Goal: Check status: Check status

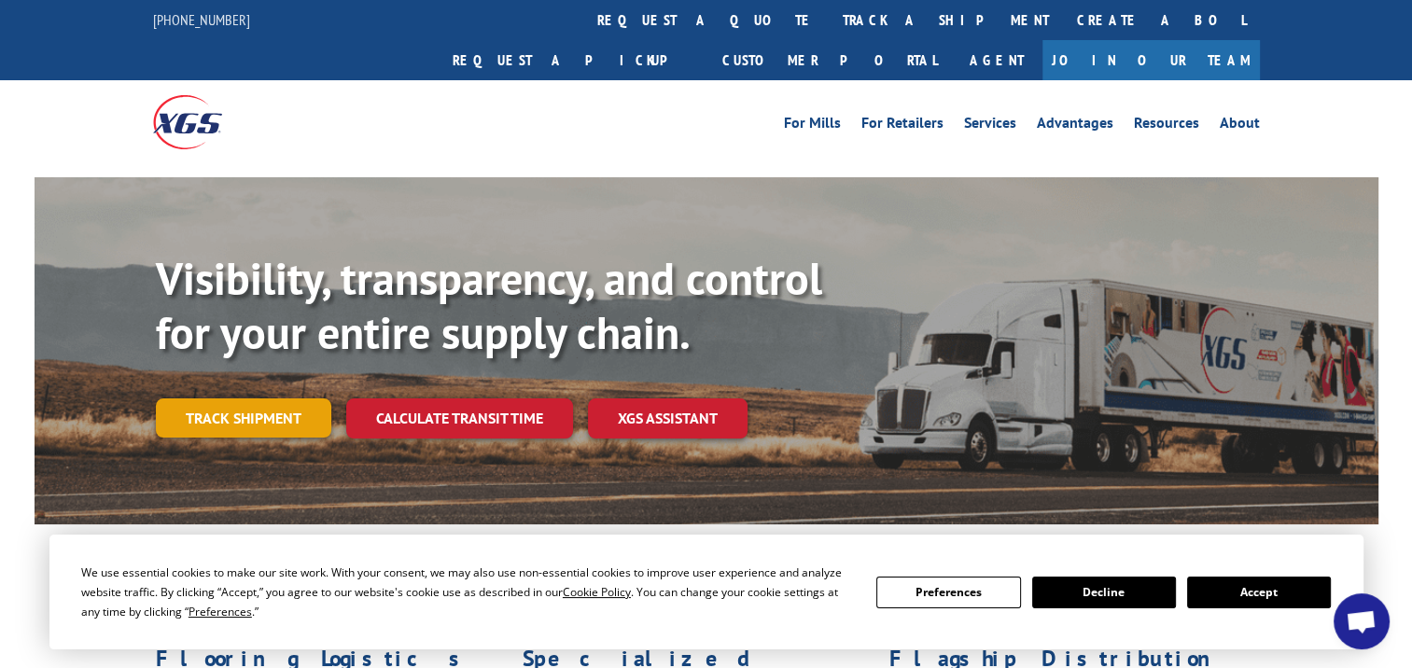
click at [261, 398] on link "Track shipment" at bounding box center [243, 417] width 175 height 39
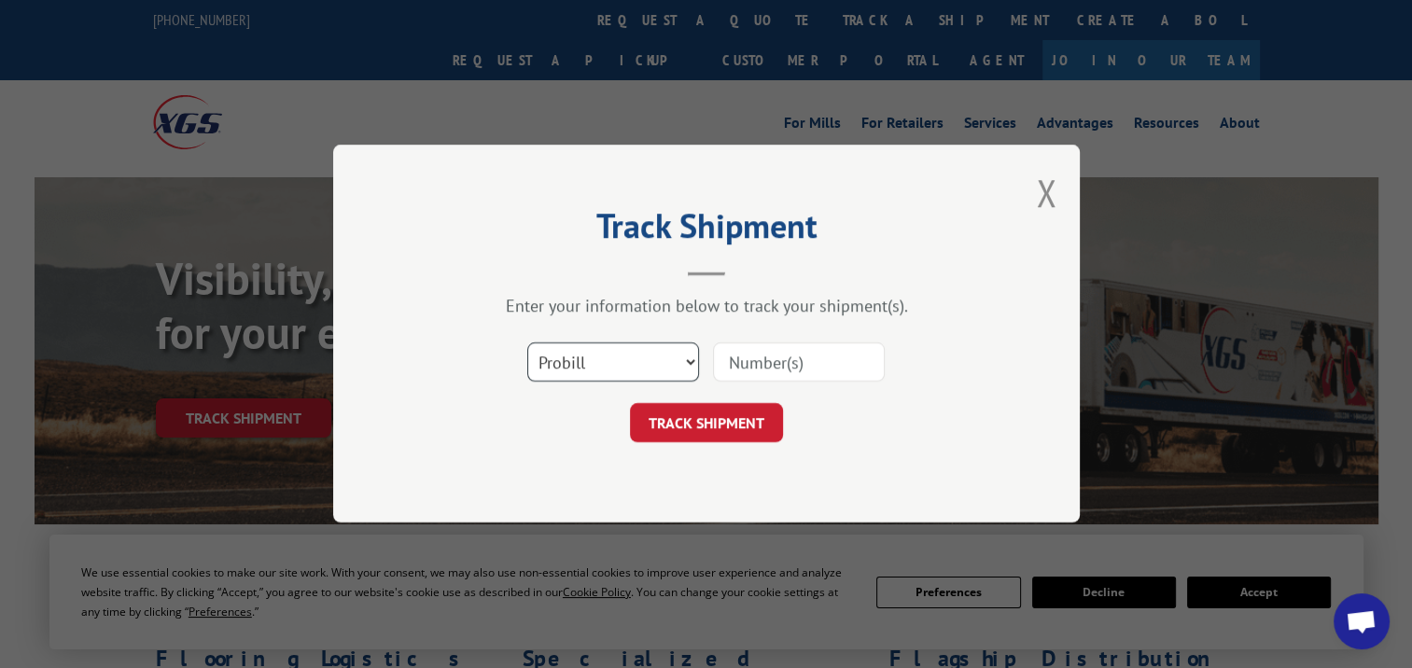
click at [635, 370] on select "Select category... Probill BOL PO" at bounding box center [613, 362] width 172 height 39
select select "bol"
click at [527, 343] on select "Select category... Probill BOL PO" at bounding box center [613, 362] width 172 height 39
click at [774, 364] on input at bounding box center [799, 362] width 172 height 39
click at [789, 358] on input at bounding box center [799, 362] width 172 height 39
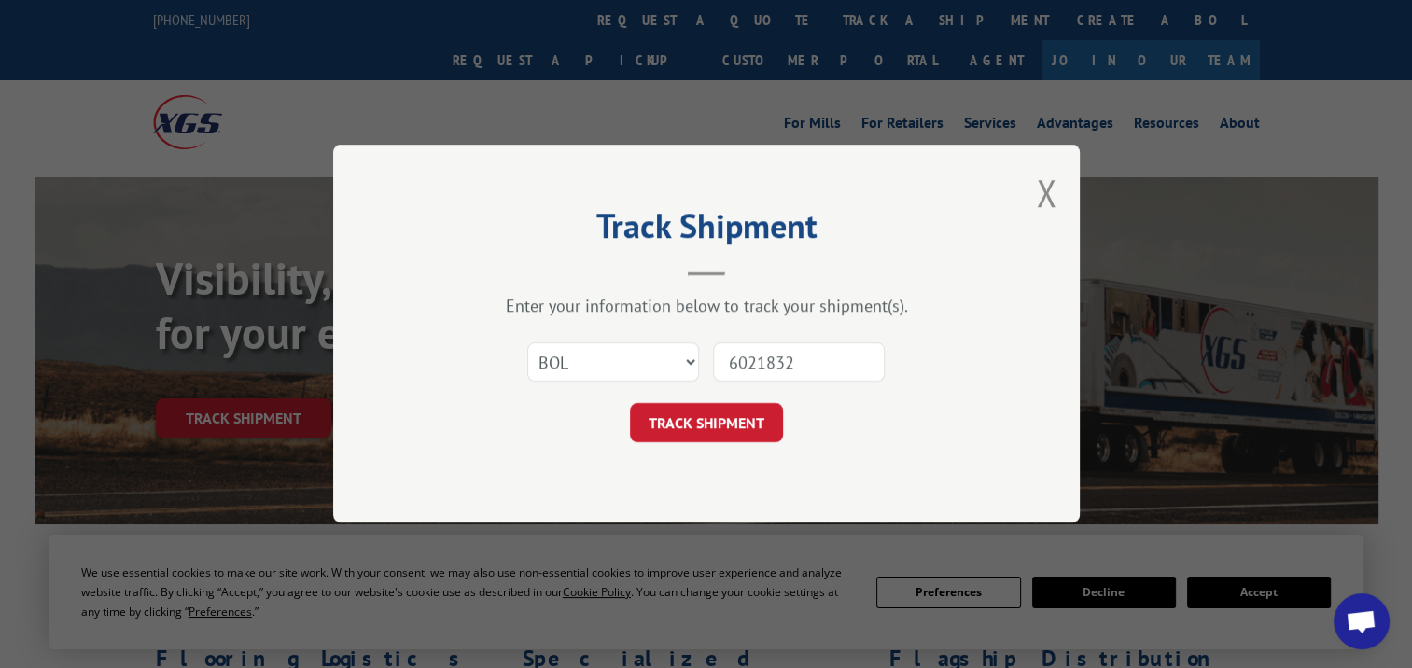
type input "6021832"
click at [750, 426] on button "TRACK SHIPMENT" at bounding box center [706, 423] width 153 height 39
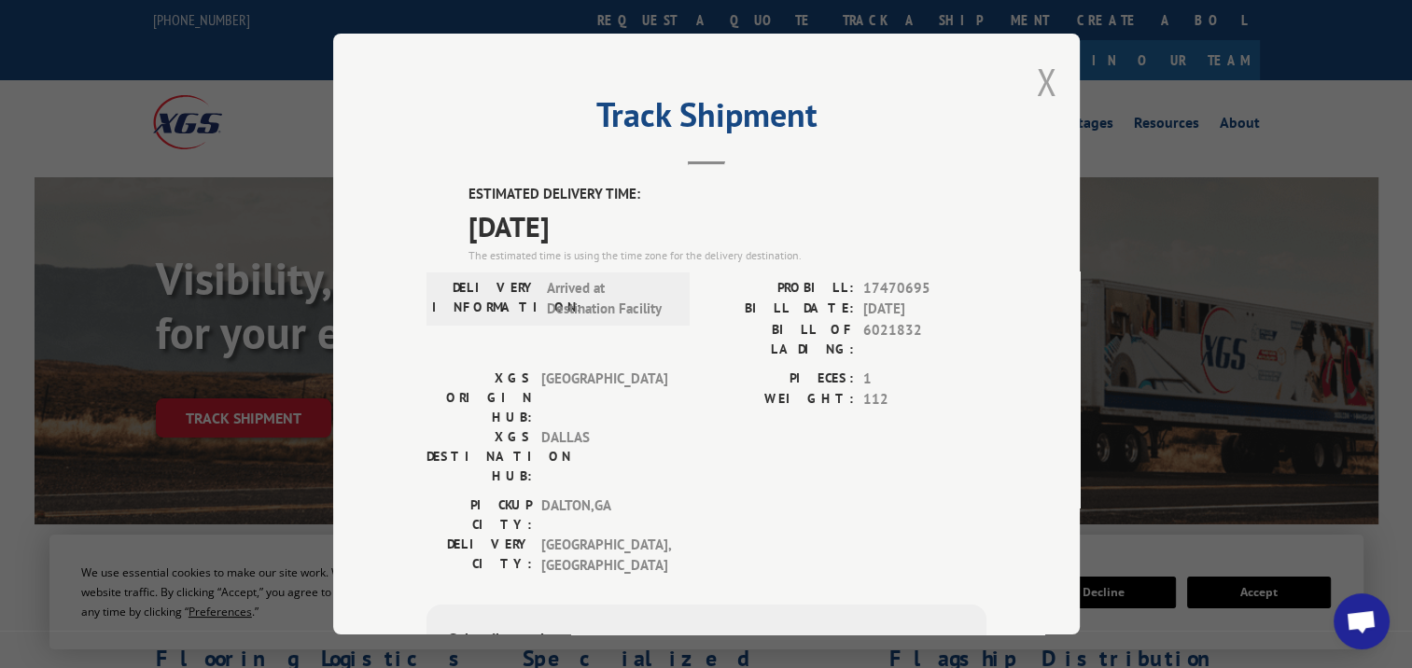
click at [1036, 75] on button "Close modal" at bounding box center [1046, 81] width 21 height 49
